Goal: Use online tool/utility: Utilize a website feature to perform a specific function

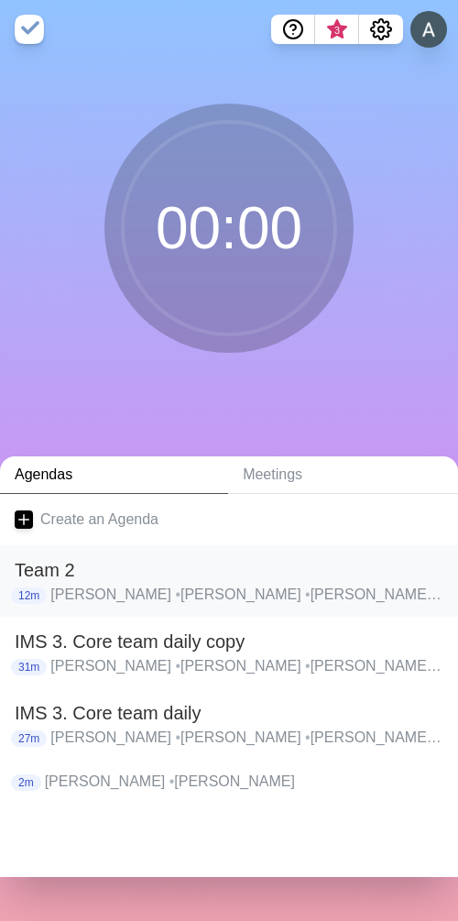
click at [52, 566] on h2 "Team 2" at bounding box center [229, 570] width 429 height 28
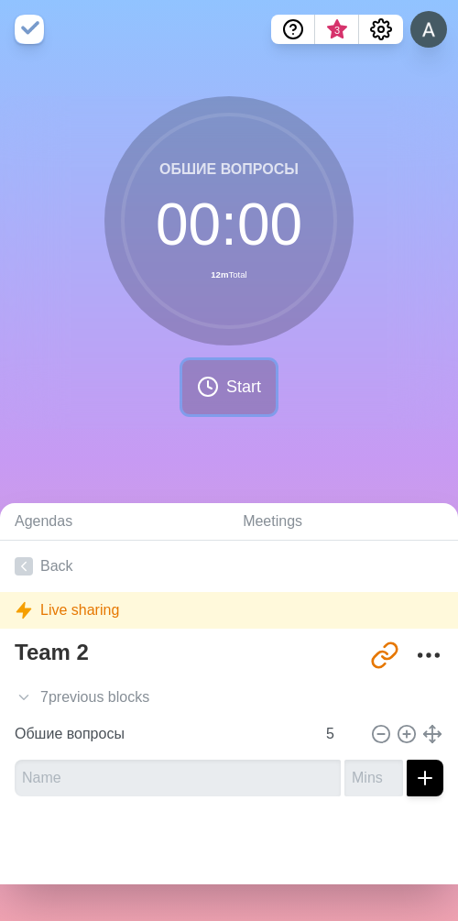
click at [204, 393] on icon at bounding box center [208, 387] width 22 height 22
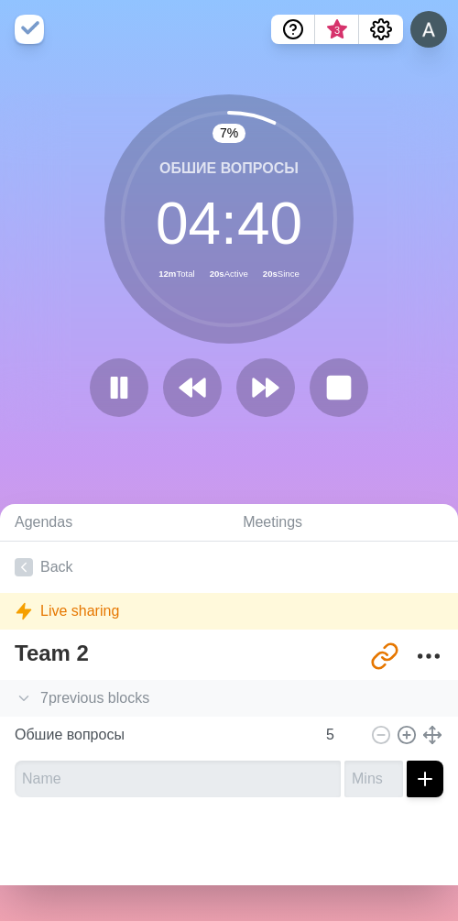
click at [143, 707] on div "7 previous block s" at bounding box center [229, 698] width 458 height 37
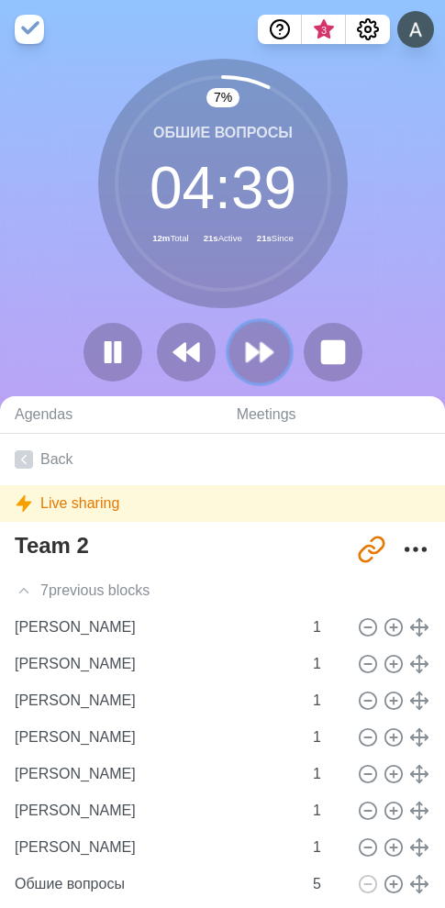
click at [256, 345] on icon at bounding box center [259, 351] width 31 height 31
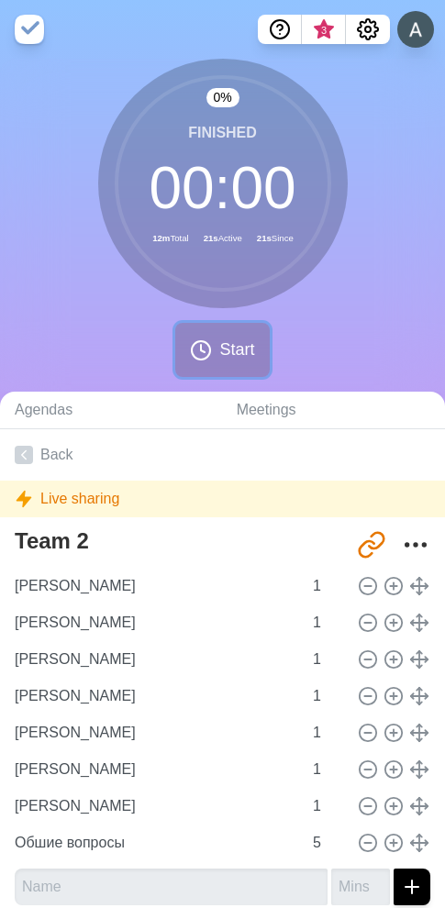
click at [217, 348] on button "Start" at bounding box center [222, 350] width 94 height 54
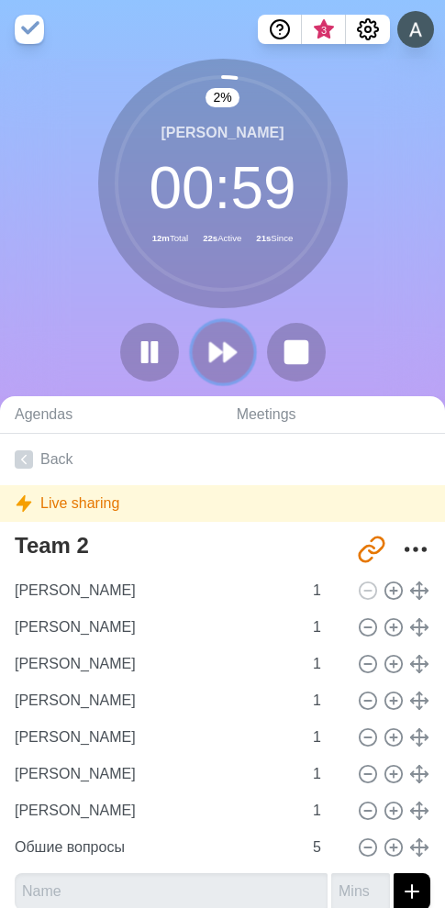
click at [215, 354] on polygon at bounding box center [216, 352] width 12 height 18
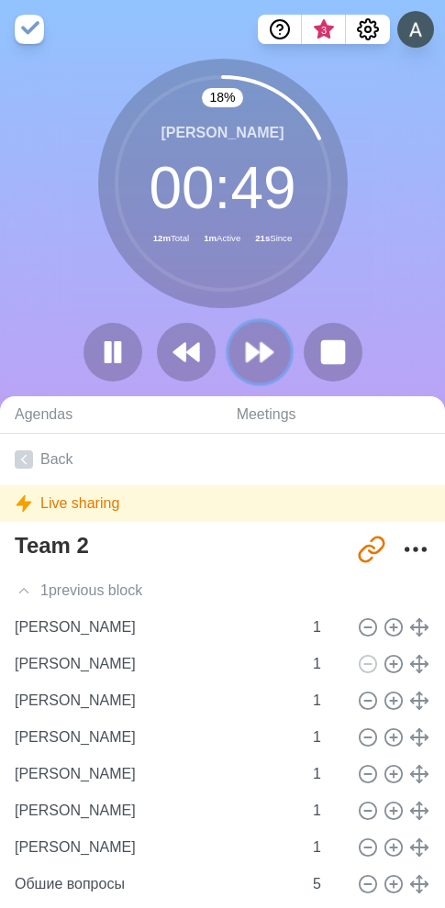
click at [259, 349] on icon at bounding box center [259, 351] width 31 height 31
click at [260, 354] on polygon at bounding box center [266, 352] width 12 height 18
click at [271, 355] on icon at bounding box center [259, 351] width 31 height 31
click at [257, 347] on icon at bounding box center [259, 351] width 31 height 31
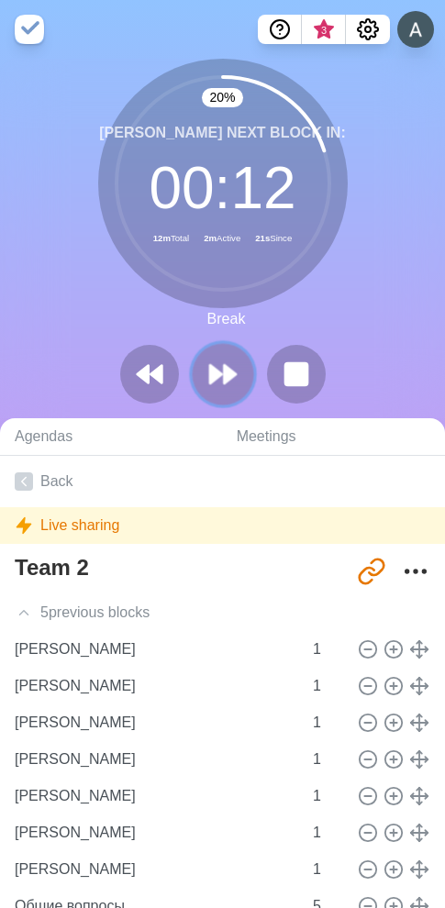
click at [224, 378] on polygon at bounding box center [230, 374] width 12 height 18
